Goal: Task Accomplishment & Management: Complete application form

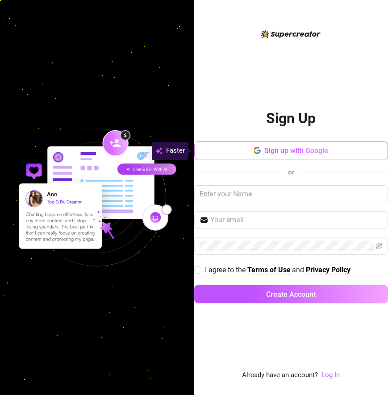
click at [257, 153] on icon "button" at bounding box center [257, 150] width 7 height 7
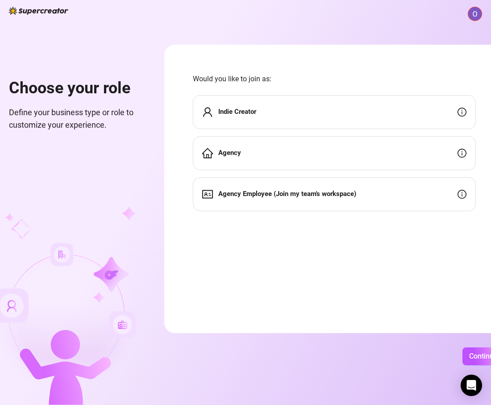
scroll to position [0, 0]
click at [256, 112] on strong "Indie Creator" at bounding box center [237, 112] width 38 height 8
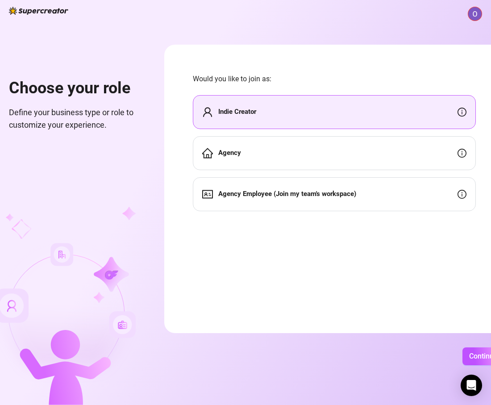
scroll to position [0, 0]
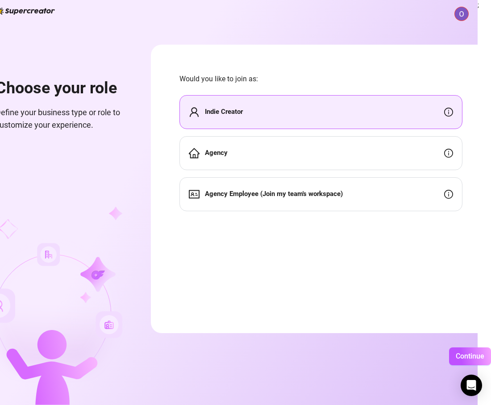
drag, startPoint x: 450, startPoint y: 352, endPoint x: 446, endPoint y: 349, distance: 5.4
click at [450, 352] on button "Continue" at bounding box center [470, 356] width 42 height 18
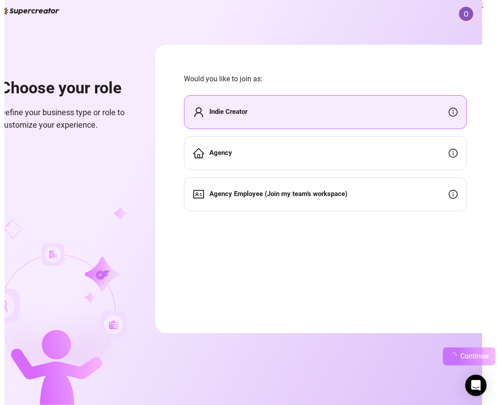
scroll to position [0, 28]
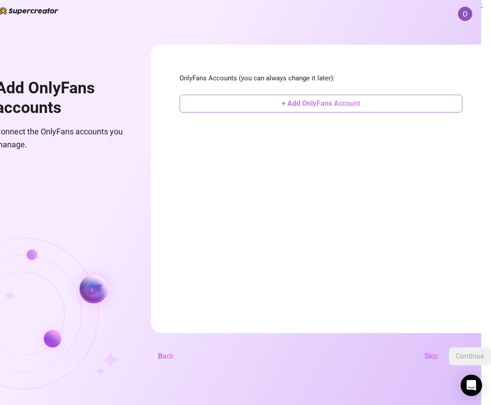
click at [331, 107] on span "+ Add OnlyFans Account" at bounding box center [321, 103] width 79 height 8
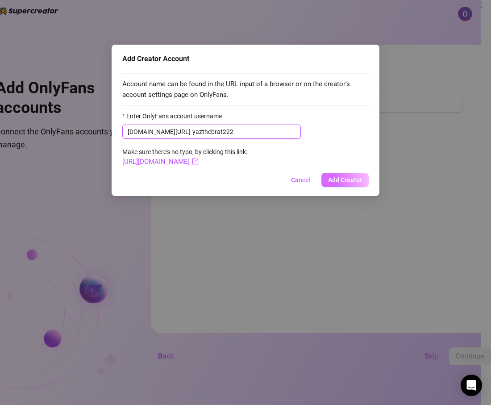
type input "yazthebrat222"
click at [340, 180] on span "Add Creator" at bounding box center [345, 179] width 34 height 7
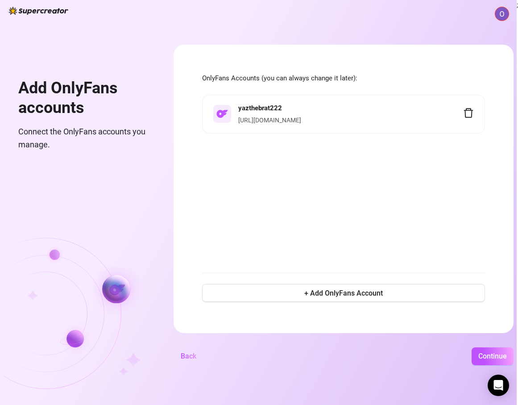
scroll to position [0, 36]
click at [493, 351] on button "Continue" at bounding box center [493, 356] width 42 height 18
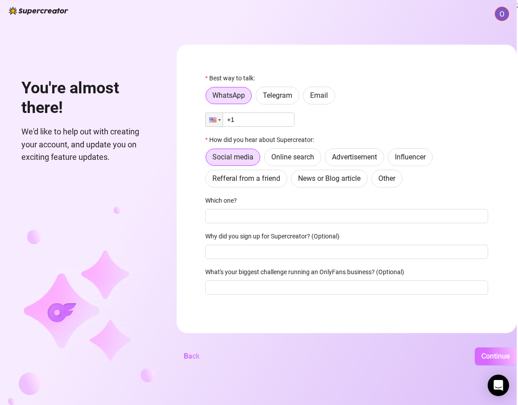
scroll to position [0, 9]
click at [264, 104] on label "Telegram" at bounding box center [278, 96] width 44 height 18
click at [258, 98] on input "Telegram" at bounding box center [258, 98] width 0 height 0
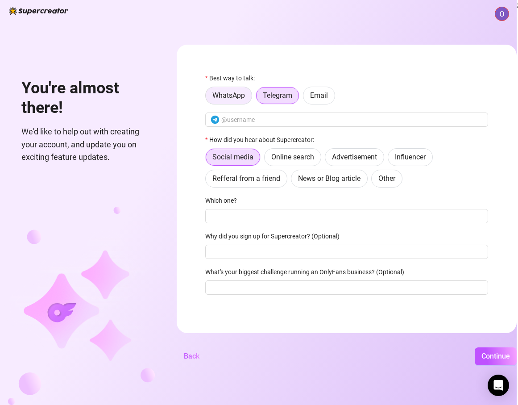
click at [244, 103] on label "WhatsApp" at bounding box center [228, 96] width 47 height 18
click at [208, 98] on input "WhatsApp" at bounding box center [208, 98] width 0 height 0
click at [328, 95] on span "Email" at bounding box center [319, 95] width 18 height 8
click at [306, 98] on input "Email" at bounding box center [306, 98] width 0 height 0
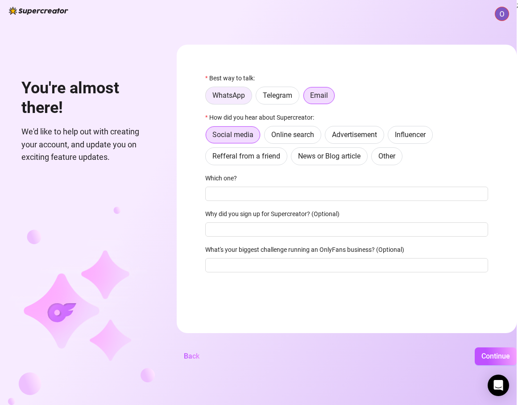
click at [242, 99] on span "WhatsApp" at bounding box center [228, 95] width 33 height 8
click at [208, 98] on input "WhatsApp" at bounding box center [208, 98] width 0 height 0
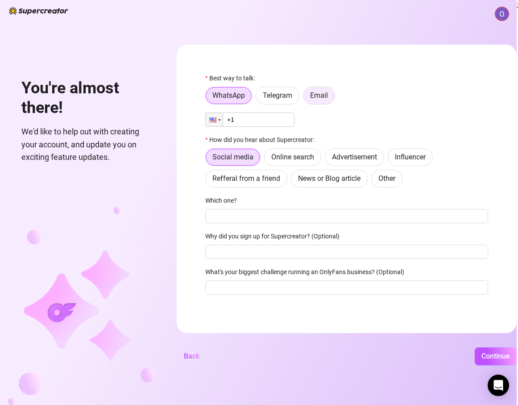
click at [305, 98] on label "Email" at bounding box center [319, 96] width 32 height 18
click at [306, 98] on input "Email" at bounding box center [306, 98] width 0 height 0
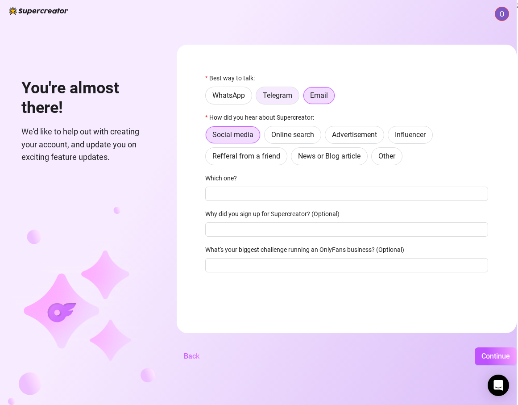
click at [292, 99] on span "Telegram" at bounding box center [277, 95] width 29 height 8
click at [258, 98] on input "Telegram" at bounding box center [258, 98] width 0 height 0
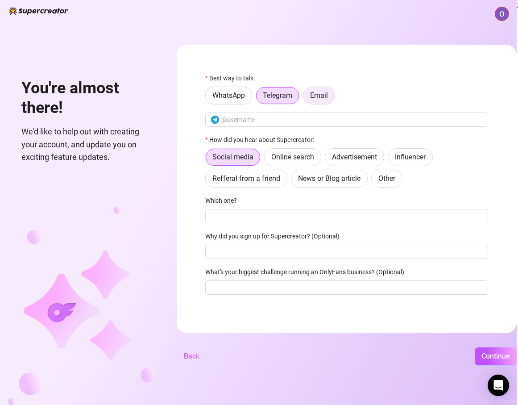
click at [319, 95] on span "Email" at bounding box center [319, 95] width 18 height 8
click at [306, 98] on input "Email" at bounding box center [306, 98] width 0 height 0
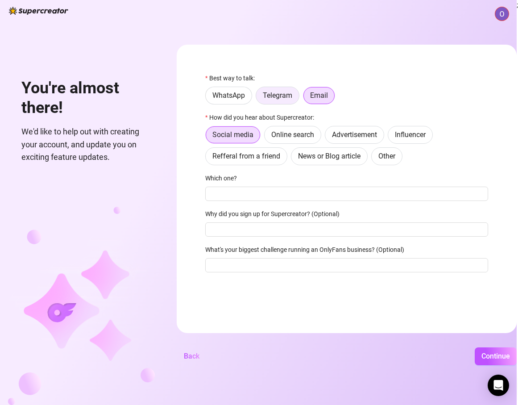
click at [292, 97] on span "Telegram" at bounding box center [277, 95] width 29 height 8
click at [258, 98] on input "Telegram" at bounding box center [258, 98] width 0 height 0
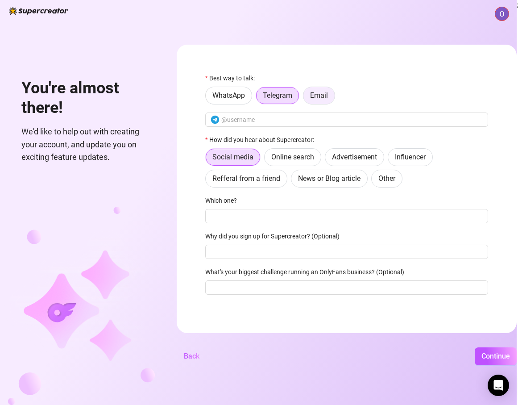
click at [328, 96] on span "Email" at bounding box center [319, 95] width 18 height 8
click at [306, 98] on input "Email" at bounding box center [306, 98] width 0 height 0
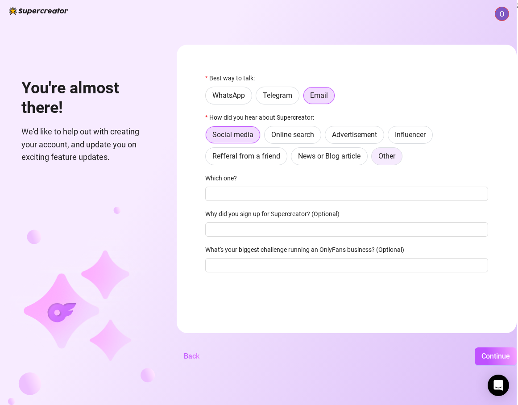
click at [396, 158] on span "Other" at bounding box center [387, 156] width 17 height 8
click at [374, 158] on input "Other" at bounding box center [374, 158] width 0 height 0
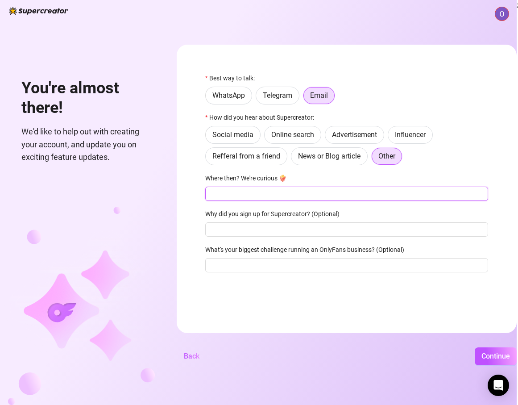
click at [317, 193] on input "Where then? We're curious 🍿" at bounding box center [346, 194] width 283 height 14
click at [493, 363] on button "Continue" at bounding box center [496, 356] width 42 height 18
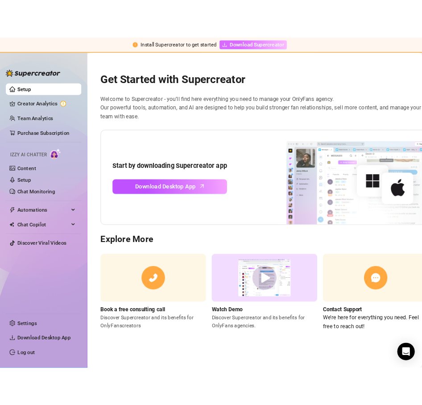
scroll to position [0, 0]
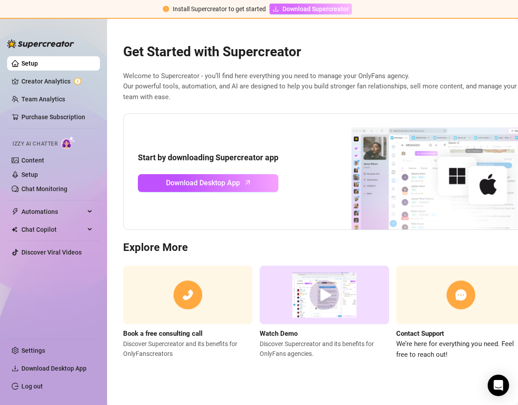
click at [331, 11] on span "Download Supercreator" at bounding box center [316, 9] width 67 height 10
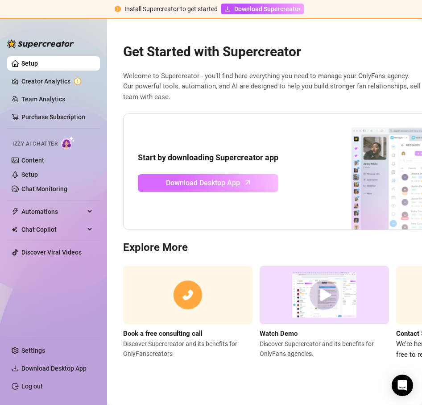
click at [246, 184] on icon "arrow-up" at bounding box center [248, 182] width 10 height 10
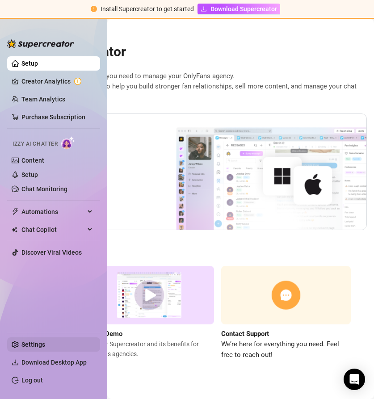
click at [37, 347] on link "Settings" at bounding box center [33, 344] width 24 height 7
